Goal: Task Accomplishment & Management: Use online tool/utility

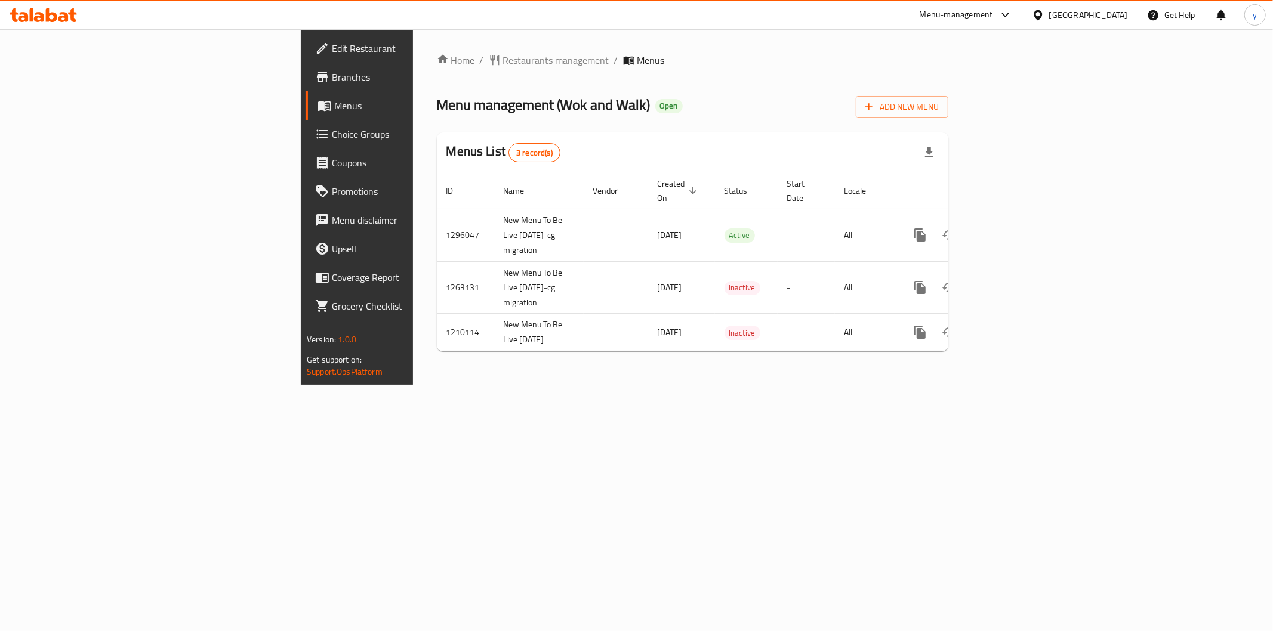
click at [332, 79] on span "Branches" at bounding box center [418, 77] width 172 height 14
click at [334, 99] on span "Menus" at bounding box center [418, 105] width 169 height 14
click at [332, 84] on span "Branches" at bounding box center [418, 77] width 172 height 14
click at [334, 103] on span "Menus" at bounding box center [418, 105] width 169 height 14
click at [332, 76] on span "Branches" at bounding box center [418, 77] width 172 height 14
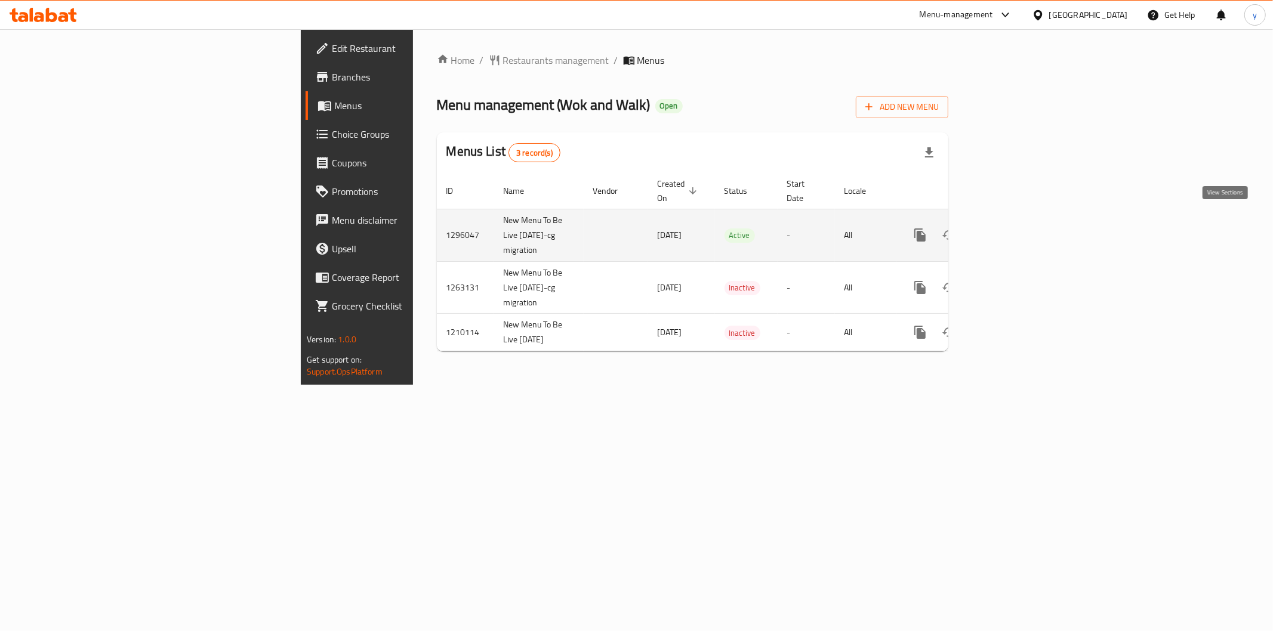
click at [1013, 228] on icon "enhanced table" at bounding box center [1006, 235] width 14 height 14
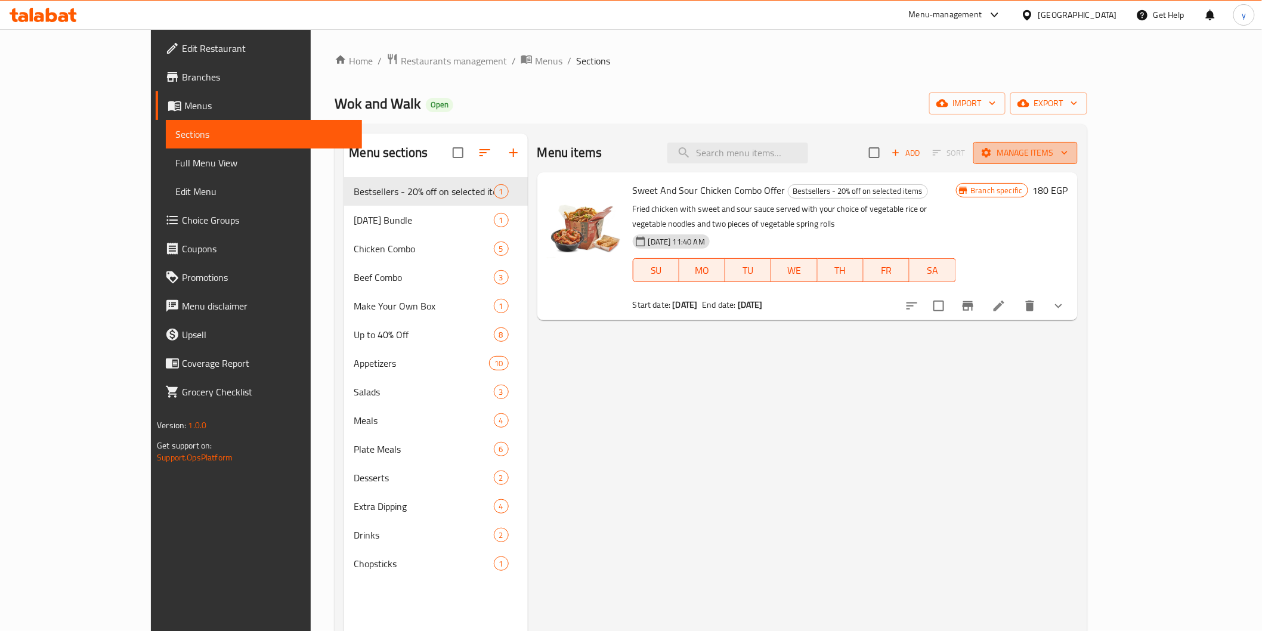
click at [1069, 151] on span "Manage items" at bounding box center [1025, 153] width 85 height 15
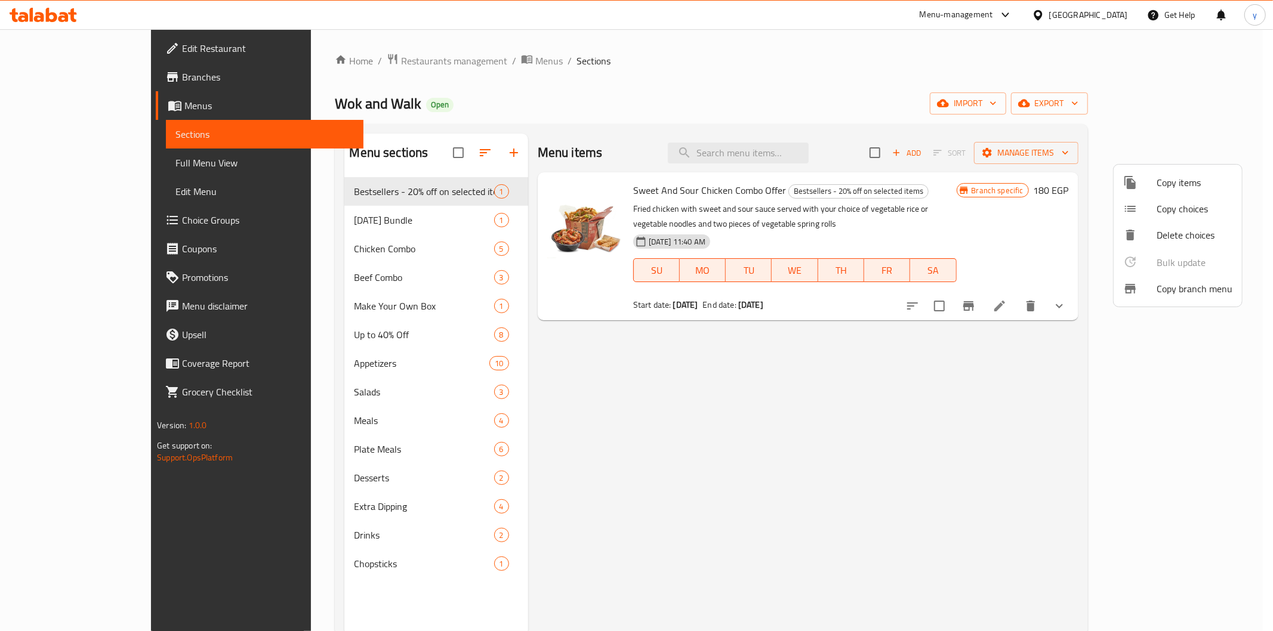
click at [1196, 282] on span "Copy branch menu" at bounding box center [1194, 289] width 76 height 14
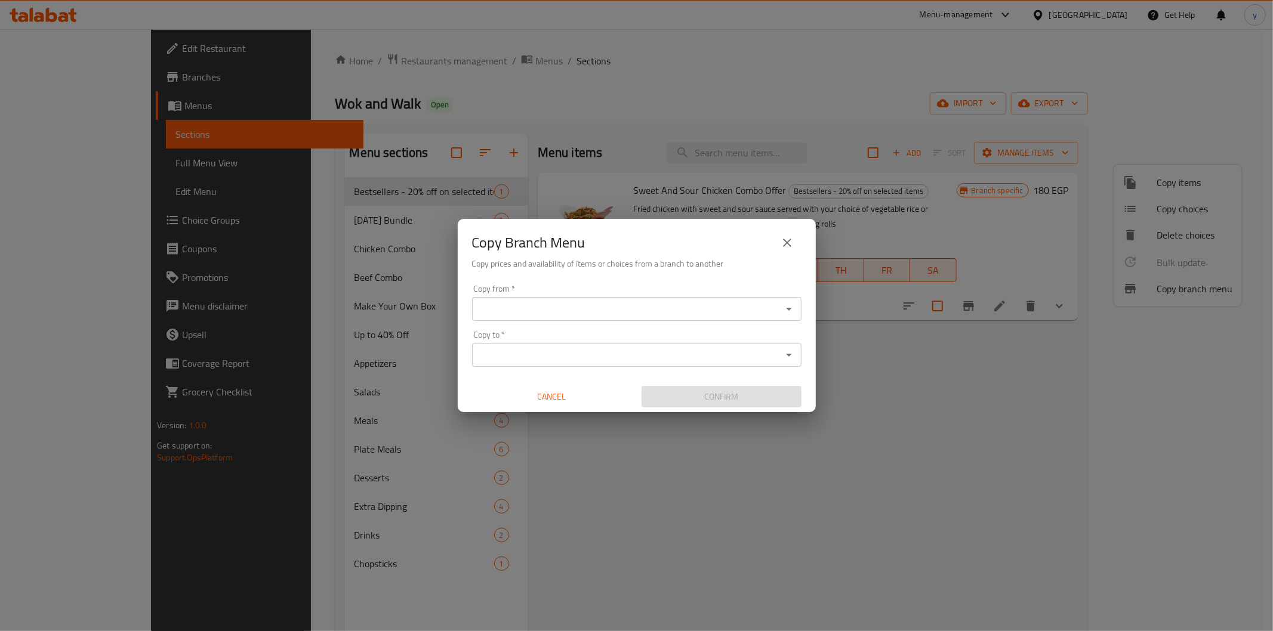
click at [526, 294] on div "Copy from   * Copy from *" at bounding box center [636, 303] width 329 height 36
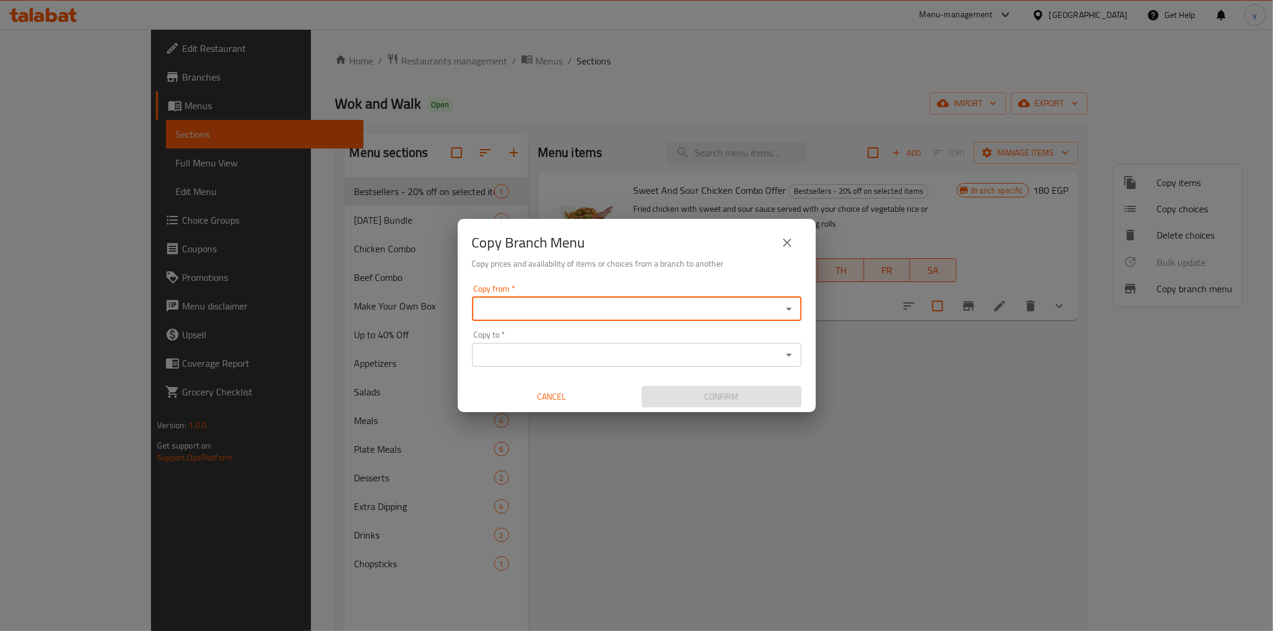
click at [786, 305] on icon "Open" at bounding box center [789, 309] width 14 height 14
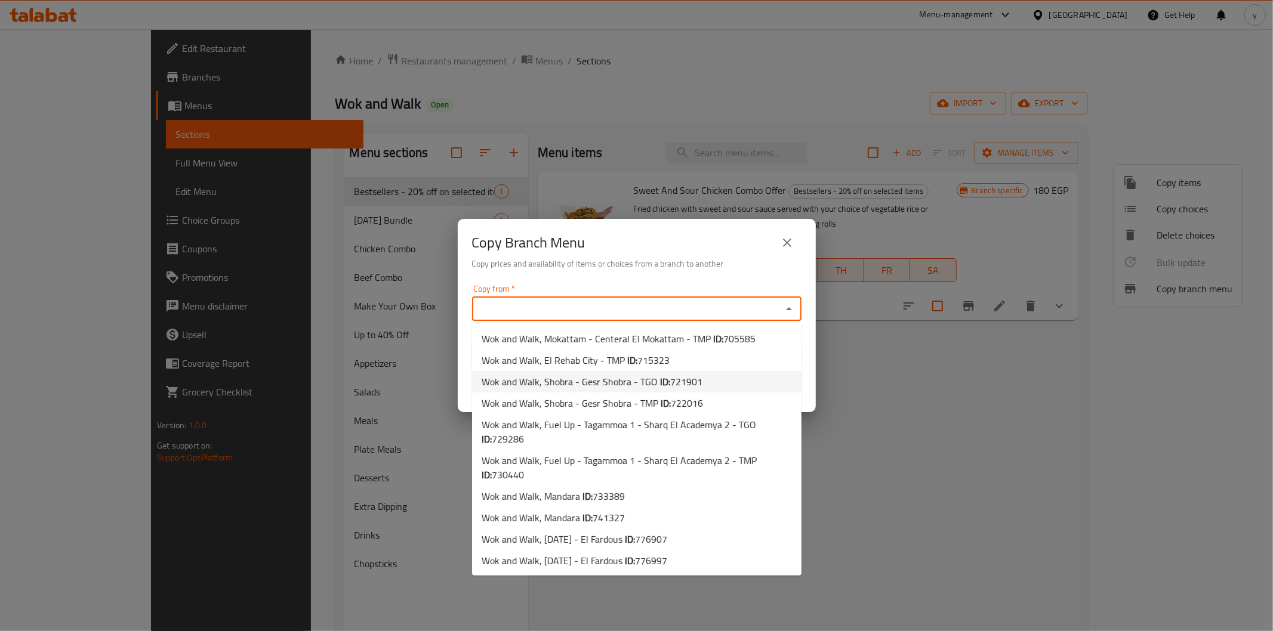
scroll to position [408, 0]
click at [709, 535] on li "Wok and Walk, 6th of October - El Fardous ID: 776907" at bounding box center [636, 539] width 329 height 21
type input "Wok and Walk, 6th of October - El Fardous"
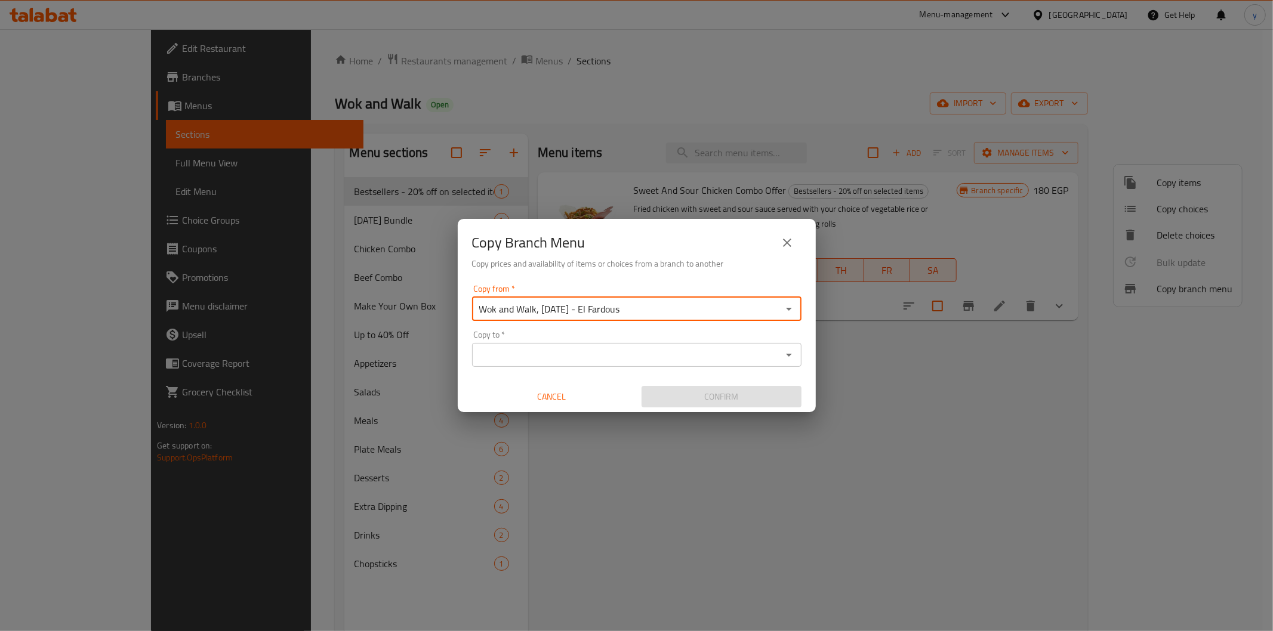
click at [717, 354] on input "Copy to   *" at bounding box center [626, 355] width 302 height 17
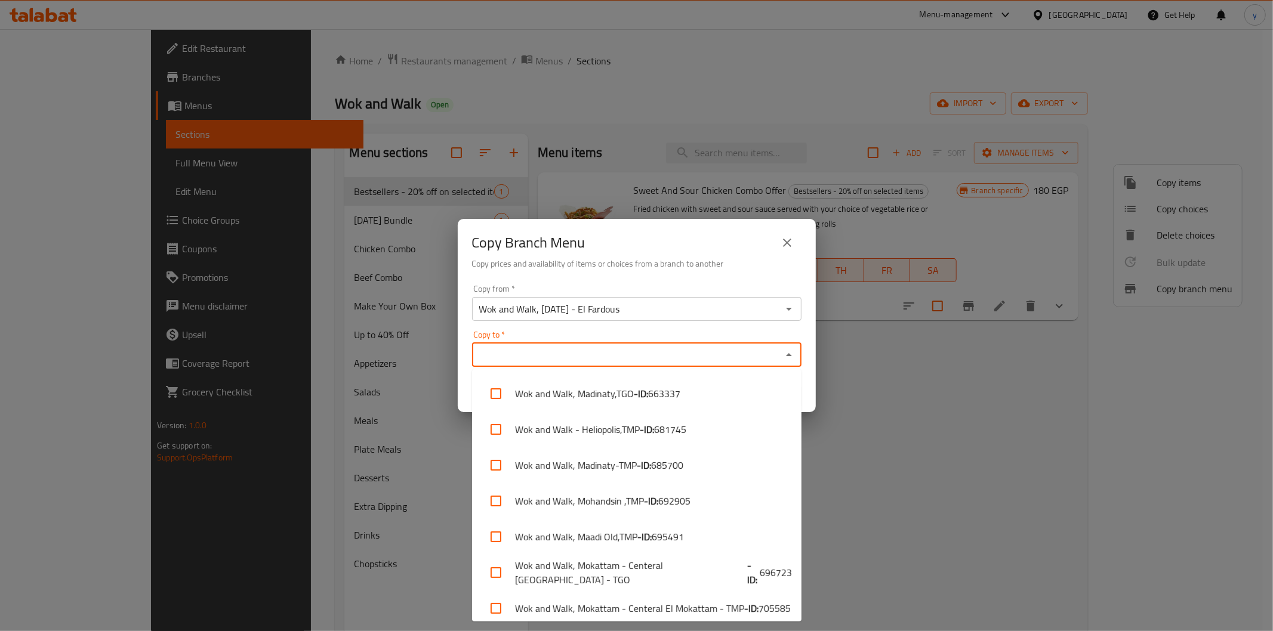
scroll to position [794, 0]
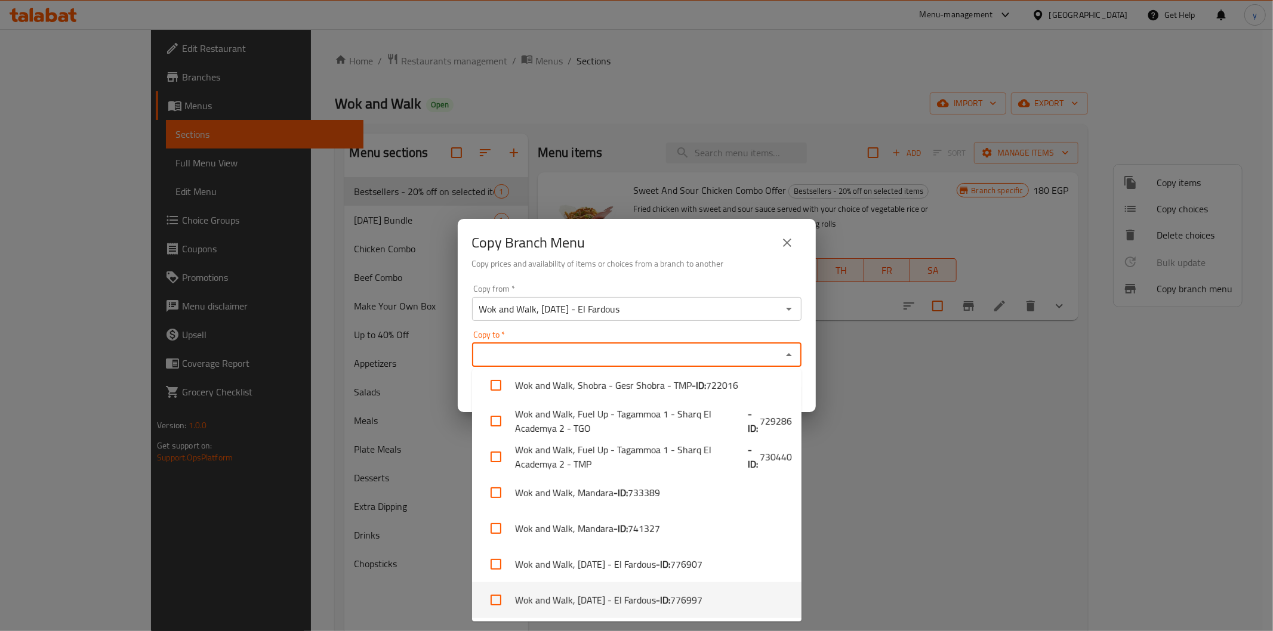
click at [743, 595] on li "Wok and Walk, 6th of October - El Fardous - ID: 776997" at bounding box center [636, 600] width 329 height 36
checkbox input "true"
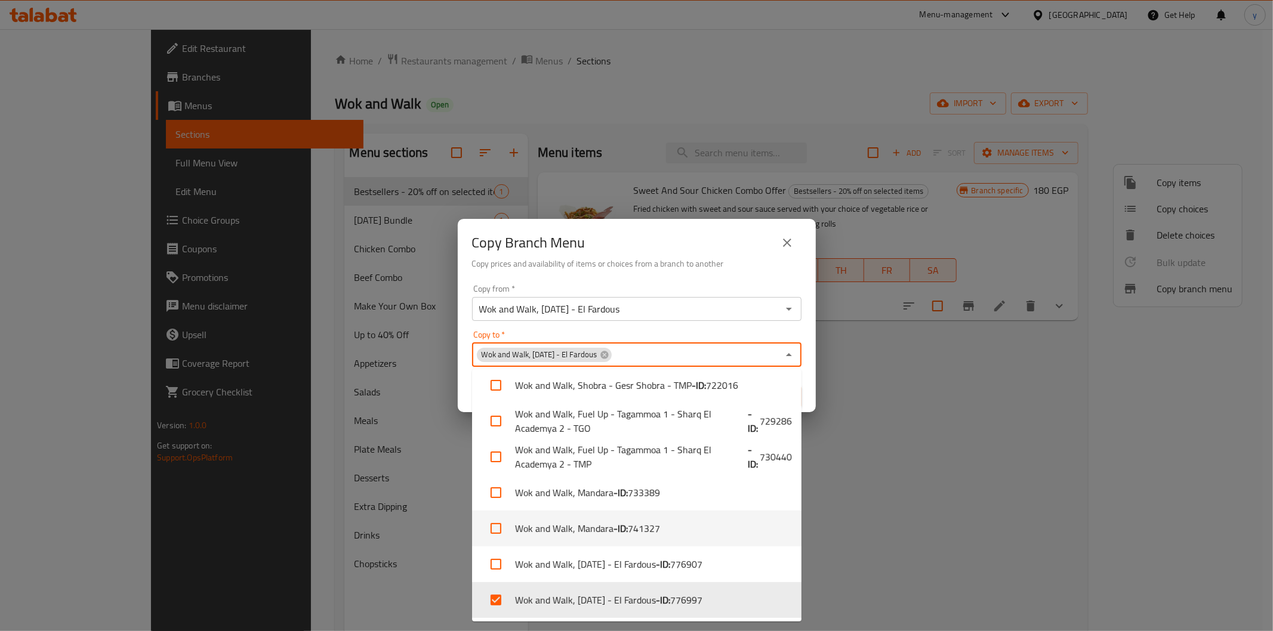
click at [789, 357] on icon "Close" at bounding box center [789, 355] width 14 height 14
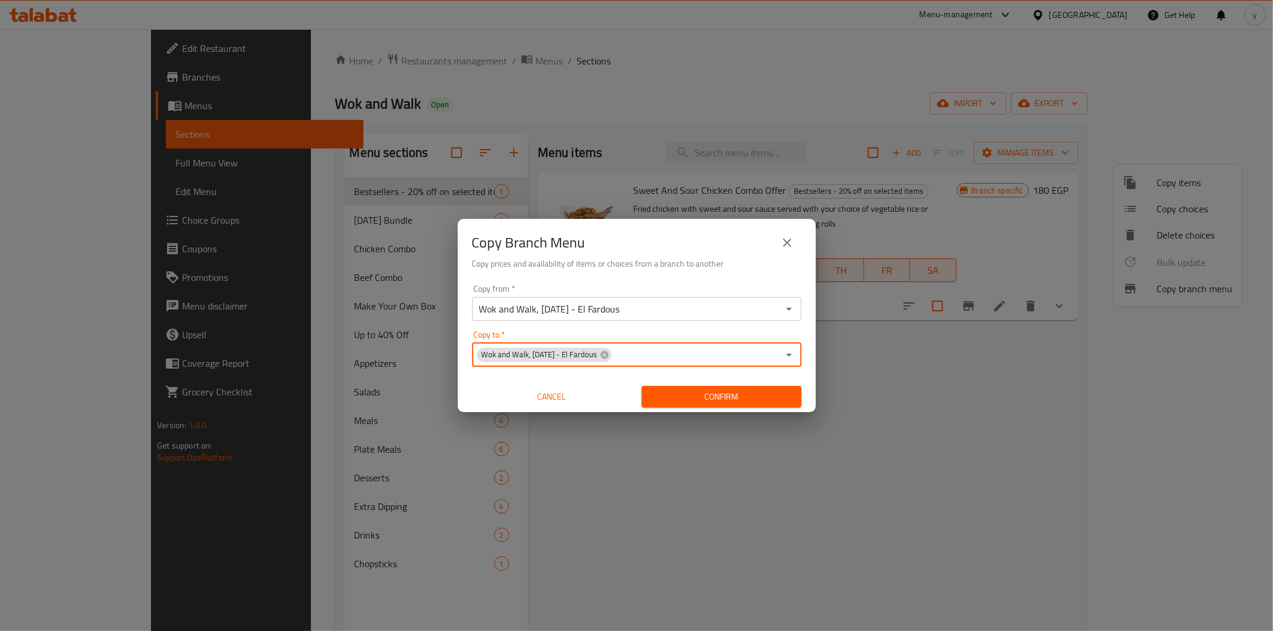
click at [722, 398] on span "Confirm" at bounding box center [721, 397] width 141 height 15
